Goal: Complete application form: Complete application form

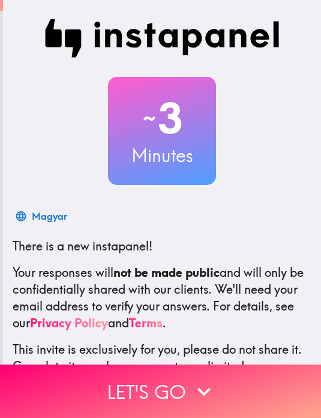
click at [176, 397] on button "Let's go" at bounding box center [160, 390] width 321 height 53
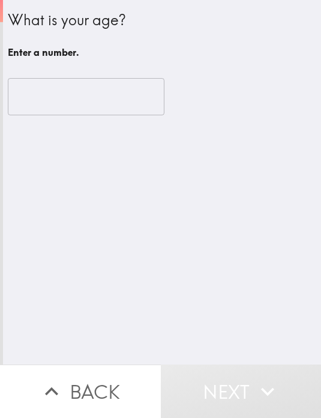
click at [137, 97] on input "number" at bounding box center [86, 96] width 157 height 37
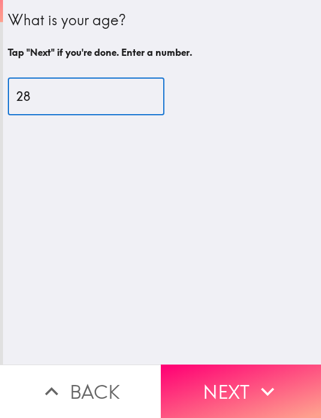
type input "28"
click at [207, 143] on div "What is your age? Tap "Next" if you're done. Enter a number. 28 ​" at bounding box center [162, 182] width 318 height 364
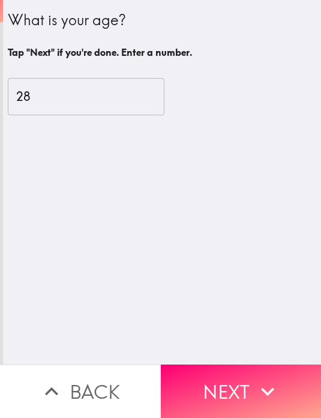
click at [221, 381] on button "Next" at bounding box center [241, 390] width 161 height 53
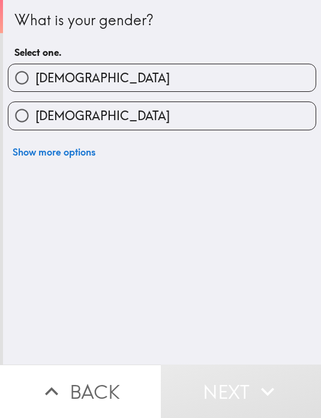
click at [226, 124] on label "[DEMOGRAPHIC_DATA]" at bounding box center [161, 115] width 307 height 27
click at [35, 124] on input "[DEMOGRAPHIC_DATA]" at bounding box center [21, 115] width 27 height 27
radio input "true"
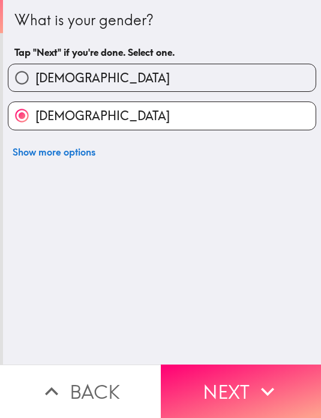
click at [212, 389] on button "Next" at bounding box center [241, 390] width 161 height 53
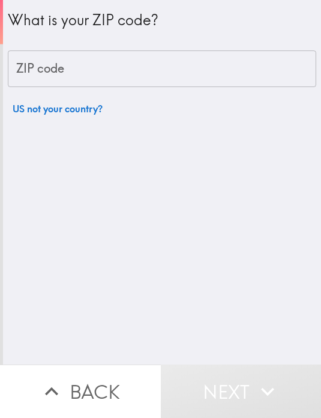
click at [254, 103] on div "What is your ZIP code? ZIP code ZIP code US not your country?" at bounding box center [162, 60] width 308 height 121
click at [243, 78] on input "ZIP code" at bounding box center [162, 68] width 308 height 37
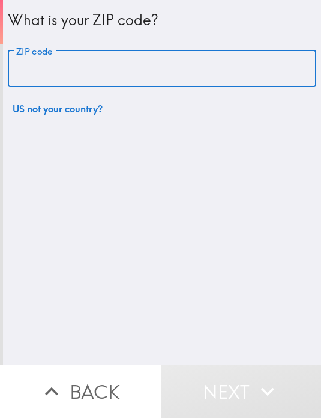
type input "33624"
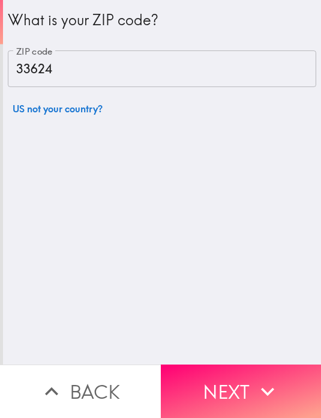
click at [202, 378] on button "Next" at bounding box center [241, 390] width 161 height 53
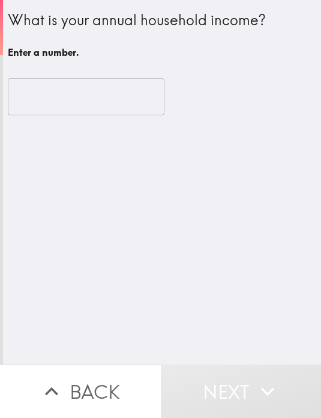
click at [147, 106] on input "number" at bounding box center [86, 96] width 157 height 37
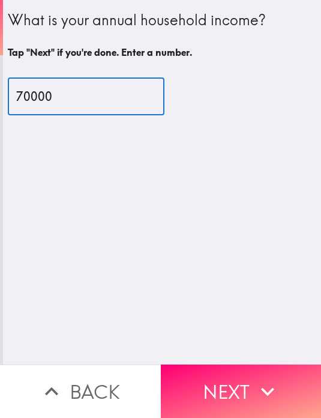
type input "70000"
click at [271, 115] on div "70000 ​" at bounding box center [162, 97] width 308 height 66
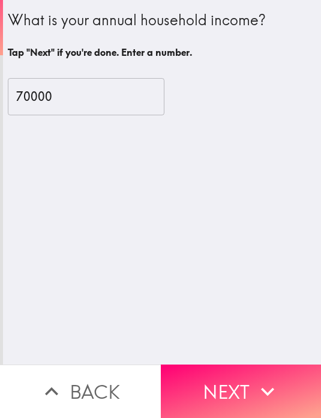
click at [242, 372] on button "Next" at bounding box center [241, 390] width 161 height 53
